Goal: Information Seeking & Learning: Learn about a topic

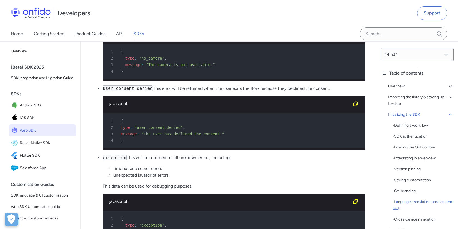
scroll to position [3089, 0]
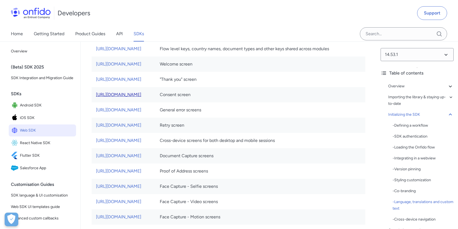
click at [141, 97] on link "[URL][DOMAIN_NAME]" at bounding box center [118, 94] width 45 height 5
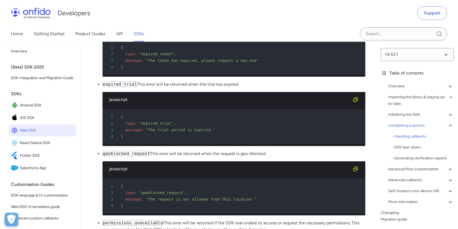
scroll to position [5627, 0]
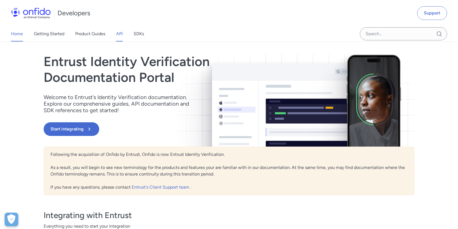
click at [117, 35] on link "API" at bounding box center [119, 33] width 7 height 15
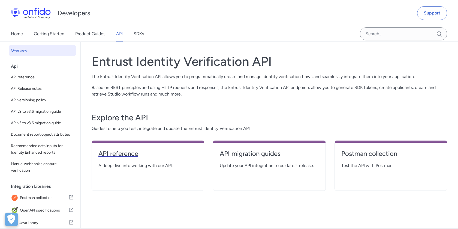
click at [140, 156] on h4 "API reference" at bounding box center [147, 153] width 99 height 9
select select "http"
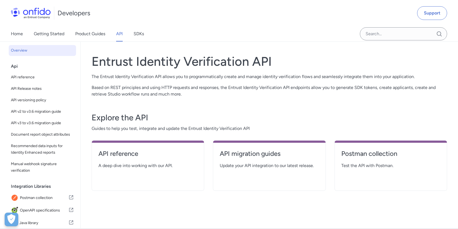
select select "http"
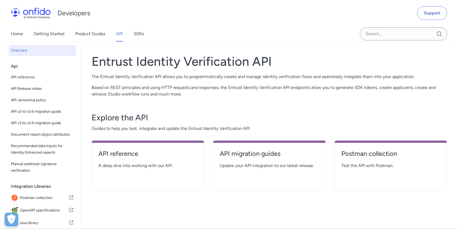
select select "http"
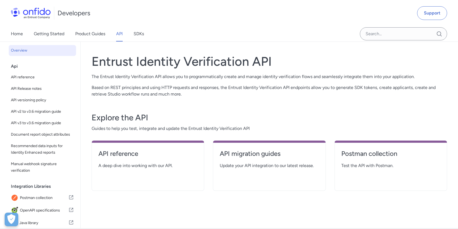
select select "http"
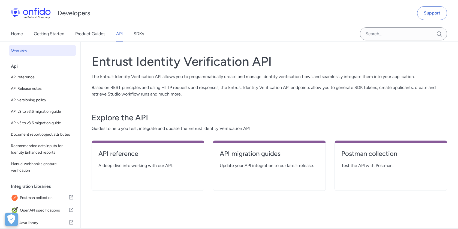
select select "http"
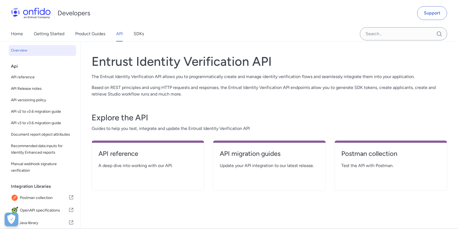
select select "http"
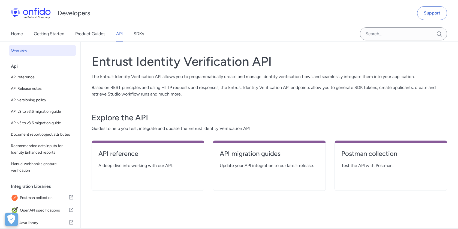
select select "http"
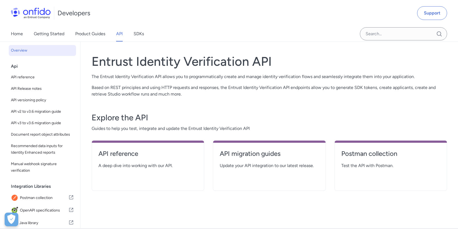
select select "http"
click at [257, 151] on h4 "API migration guides" at bounding box center [269, 153] width 99 height 9
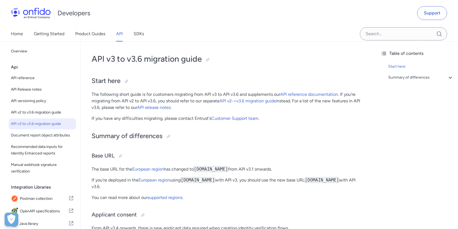
scroll to position [16, 0]
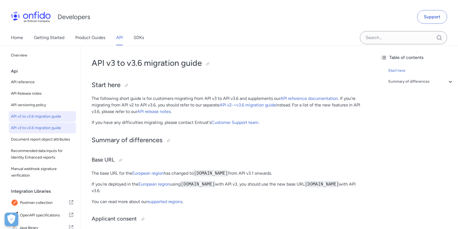
click at [55, 115] on span "API v2 to v3.6 migration guide" at bounding box center [42, 116] width 63 height 7
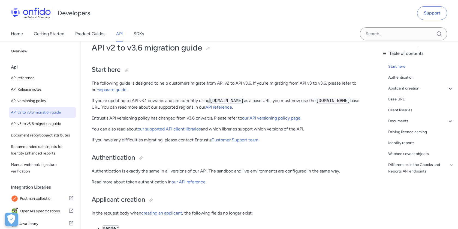
scroll to position [41, 0]
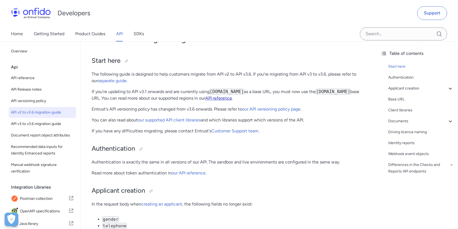
click at [232, 96] on link "API reference" at bounding box center [218, 97] width 27 height 5
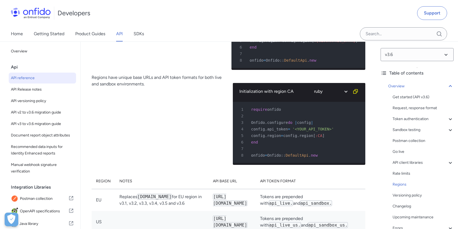
scroll to position [4337, 0]
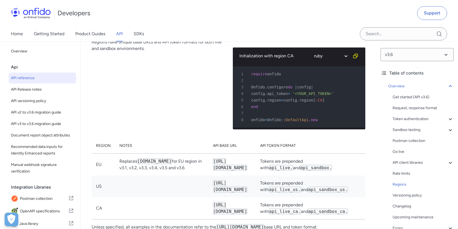
drag, startPoint x: 229, startPoint y: 147, endPoint x: 275, endPoint y: 147, distance: 46.3
click at [247, 158] on code "https://api.eu.onfido.com/" at bounding box center [230, 164] width 34 height 12
copy code "api.eu.onfido.com"
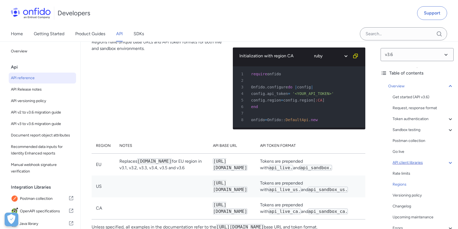
drag, startPoint x: 406, startPoint y: 162, endPoint x: 420, endPoint y: 162, distance: 13.4
click at [406, 162] on div "API client libraries" at bounding box center [423, 162] width 61 height 7
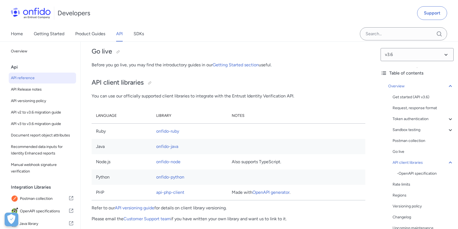
drag, startPoint x: 420, startPoint y: 162, endPoint x: 359, endPoint y: 163, distance: 60.5
click at [420, 162] on div "API client libraries" at bounding box center [423, 162] width 61 height 7
click at [449, 161] on icon at bounding box center [450, 162] width 7 height 7
click at [170, 189] on link "api-php-client" at bounding box center [170, 191] width 28 height 5
